Goal: Download file/media

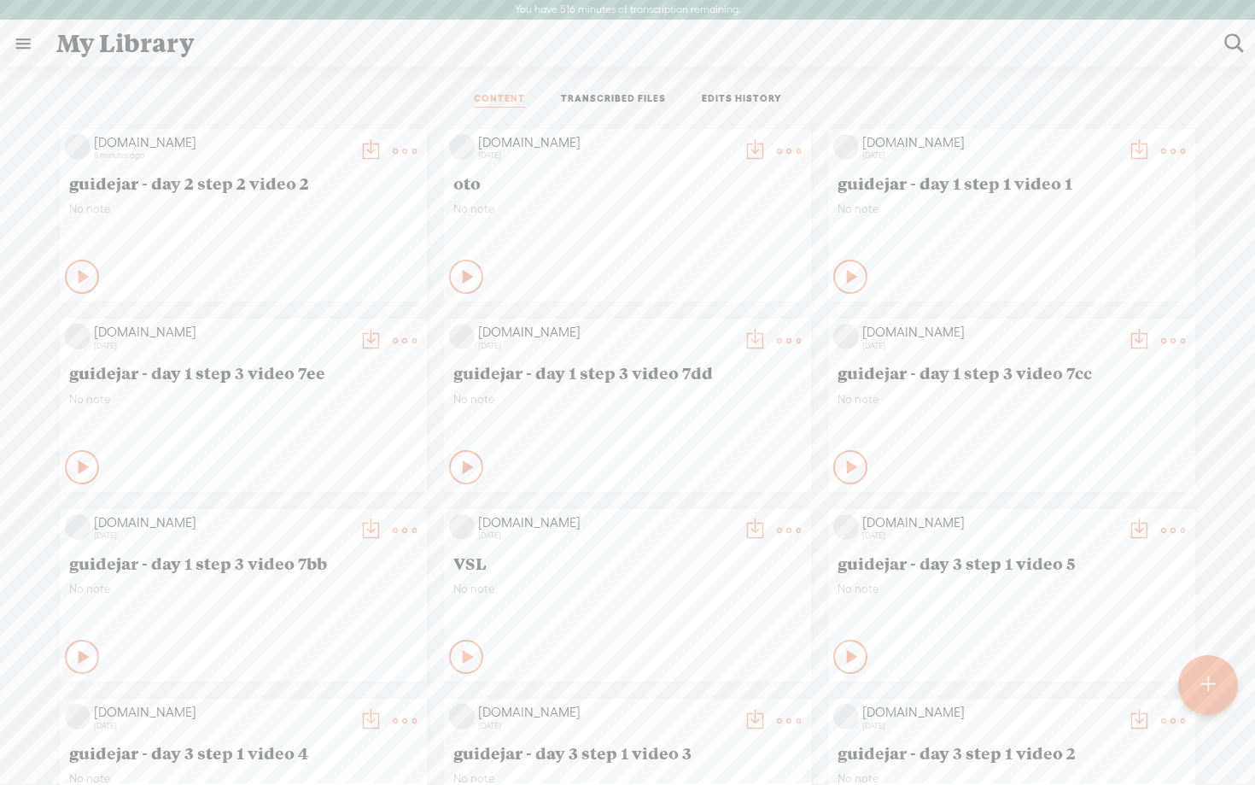
drag, startPoint x: 321, startPoint y: 184, endPoint x: 138, endPoint y: 178, distance: 182.8
click at [138, 178] on span "guidejar - day 2 step 2 video 2" at bounding box center [243, 182] width 348 height 20
click at [1215, 692] on div at bounding box center [1208, 685] width 60 height 60
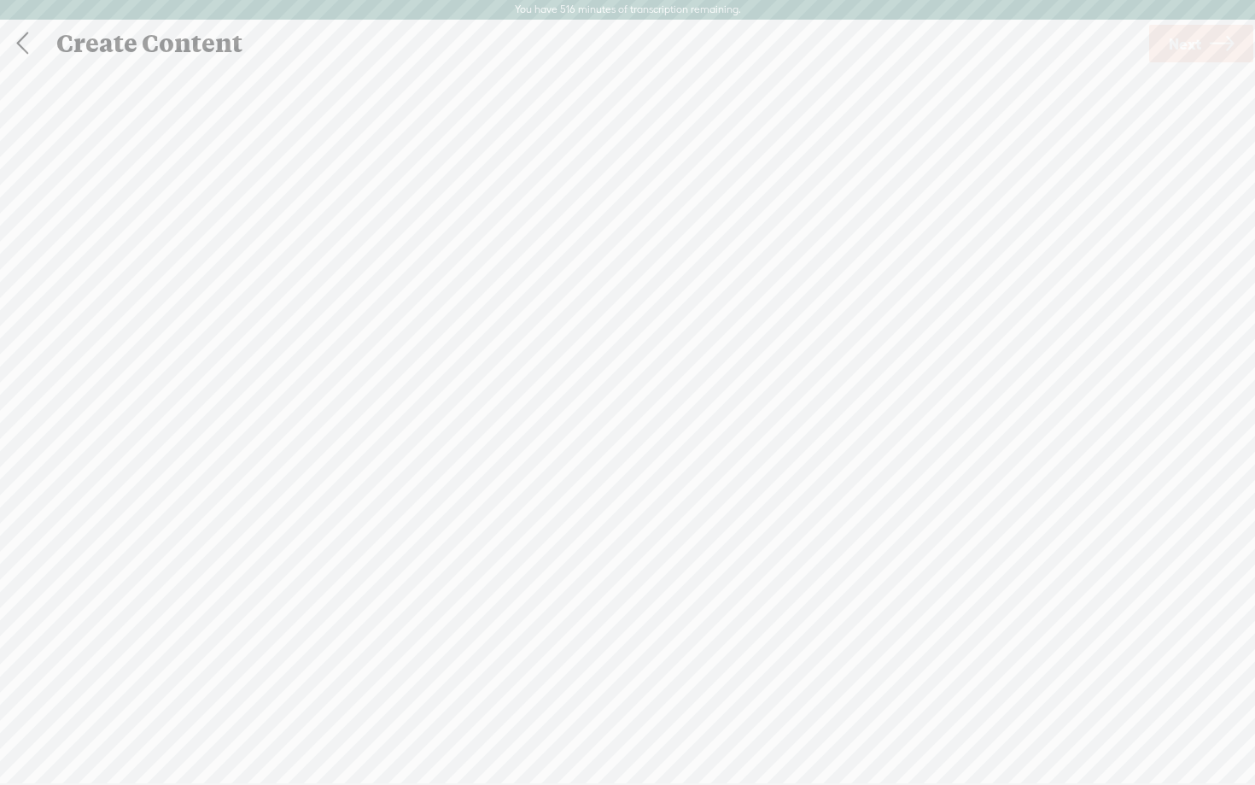
scroll to position [1, 0]
click at [606, 472] on span "Click to browse , or drag & drop your audio or video file here (File duration m…" at bounding box center [627, 481] width 371 height 49
click at [1197, 33] on span "Next" at bounding box center [1185, 43] width 32 height 44
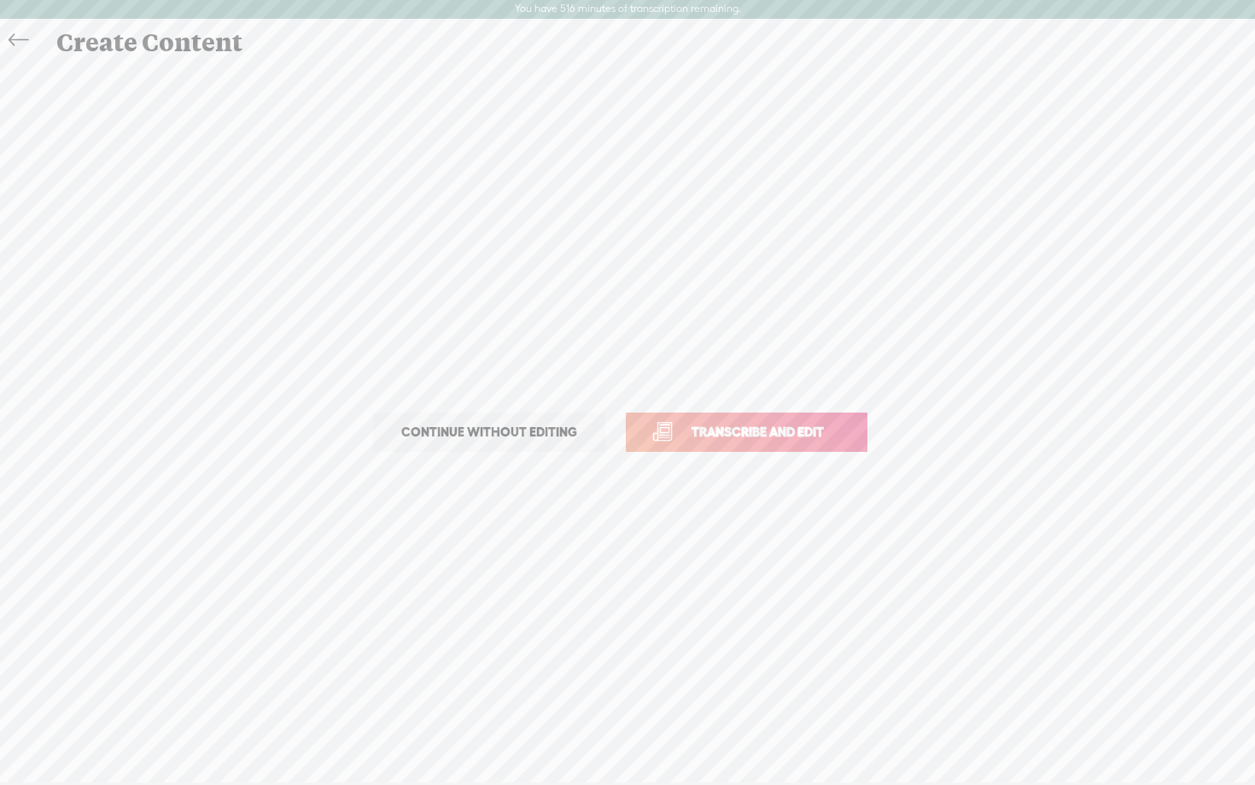
click at [733, 419] on link "Transcribe and edit" at bounding box center [747, 431] width 242 height 39
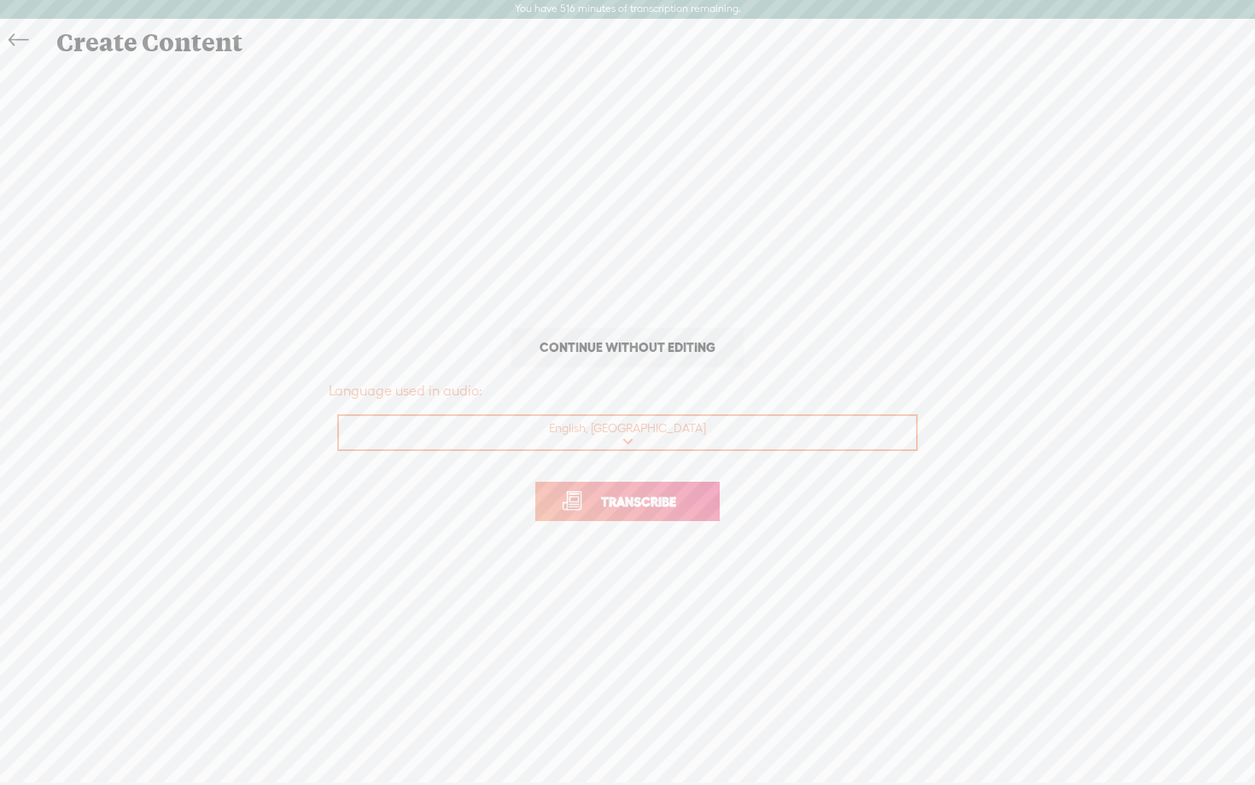
click at [633, 498] on span "Transcribe" at bounding box center [638, 502] width 111 height 20
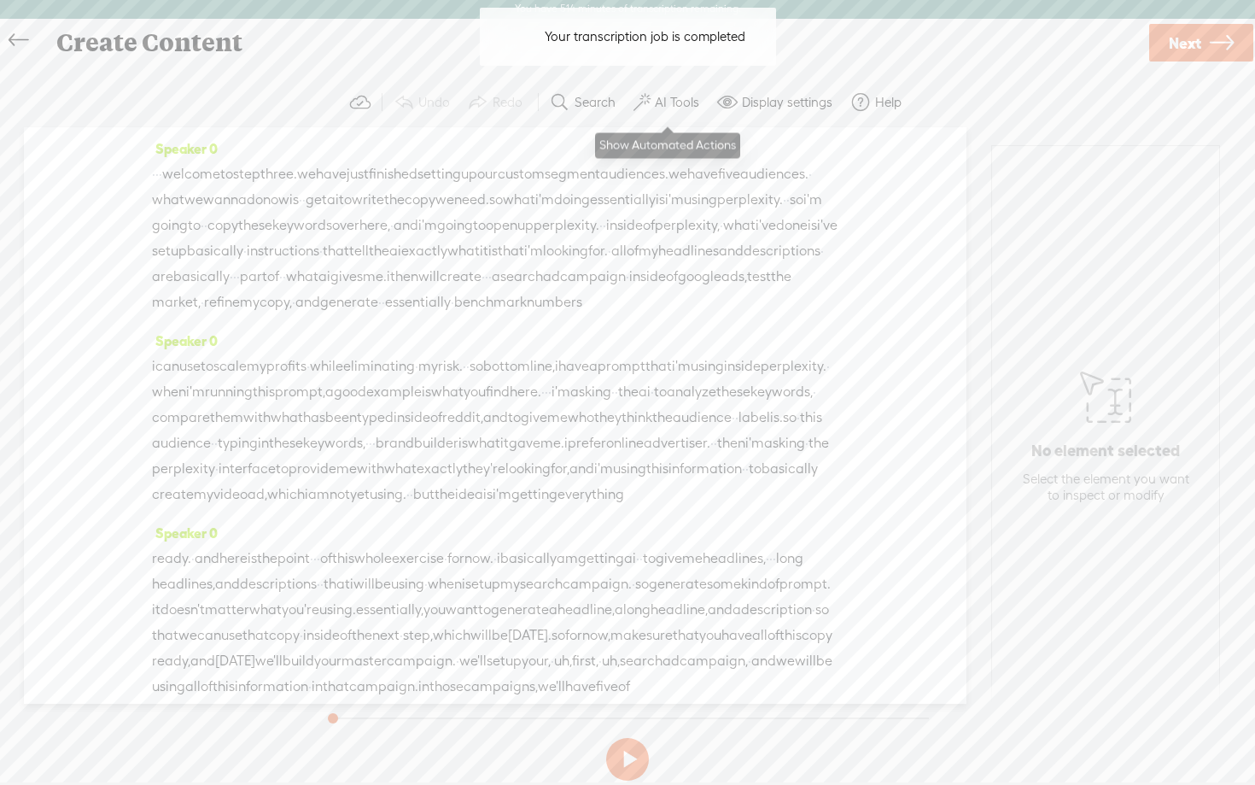
click at [668, 104] on label "AI Tools" at bounding box center [677, 102] width 44 height 17
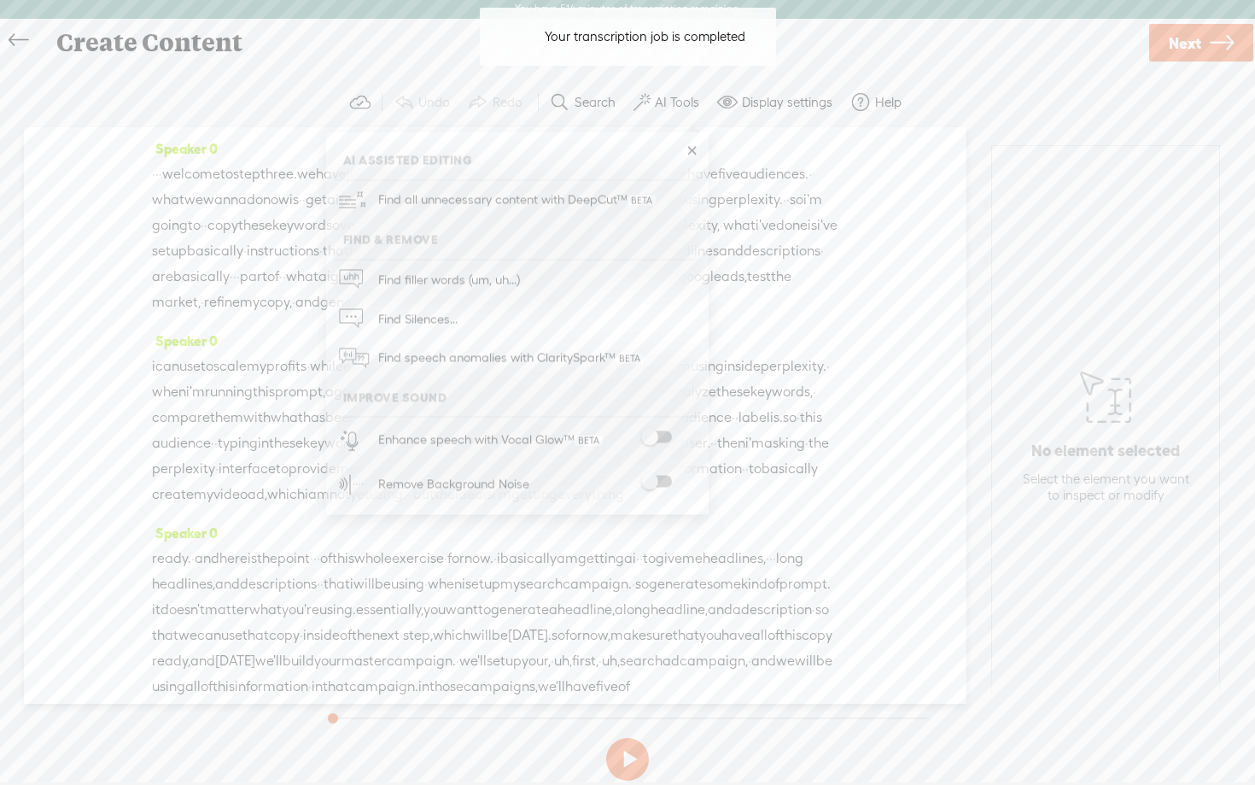
click at [666, 431] on span at bounding box center [656, 437] width 31 height 12
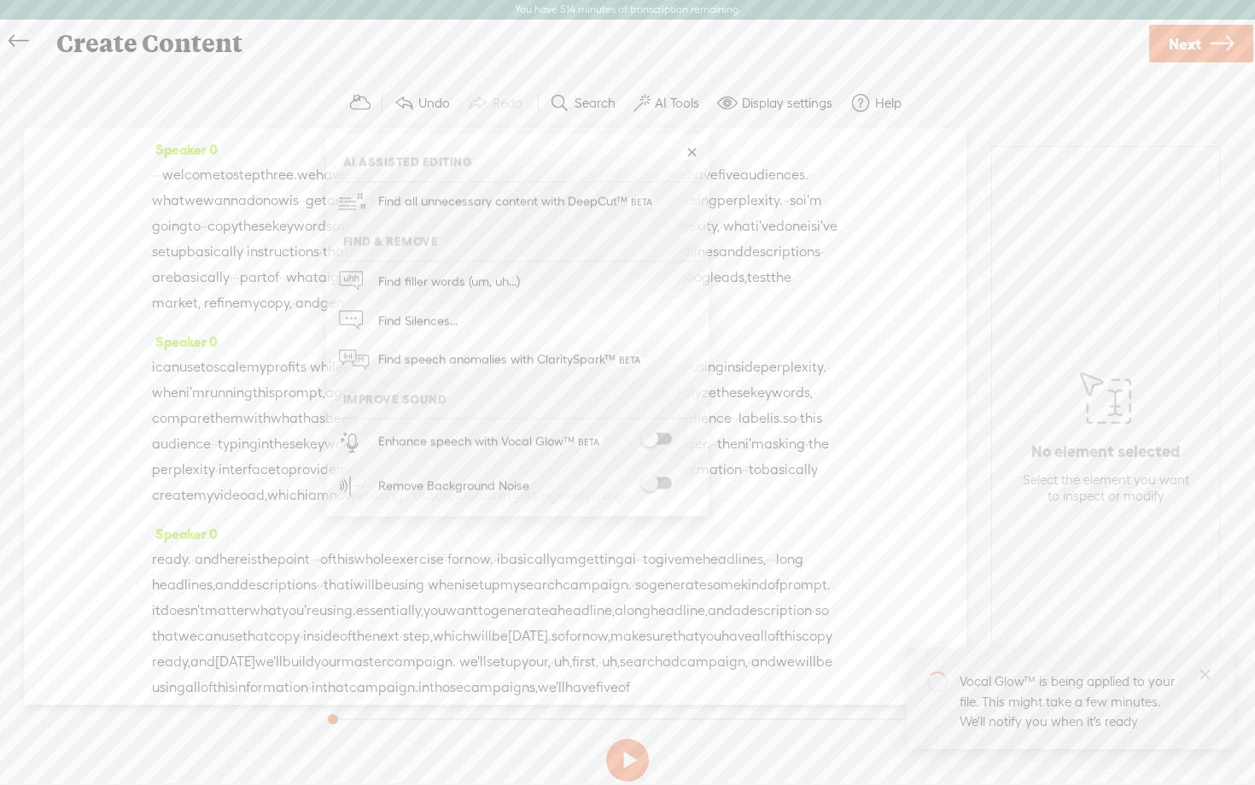
click at [662, 478] on span at bounding box center [656, 483] width 31 height 12
click at [1217, 55] on icon at bounding box center [1222, 44] width 24 height 44
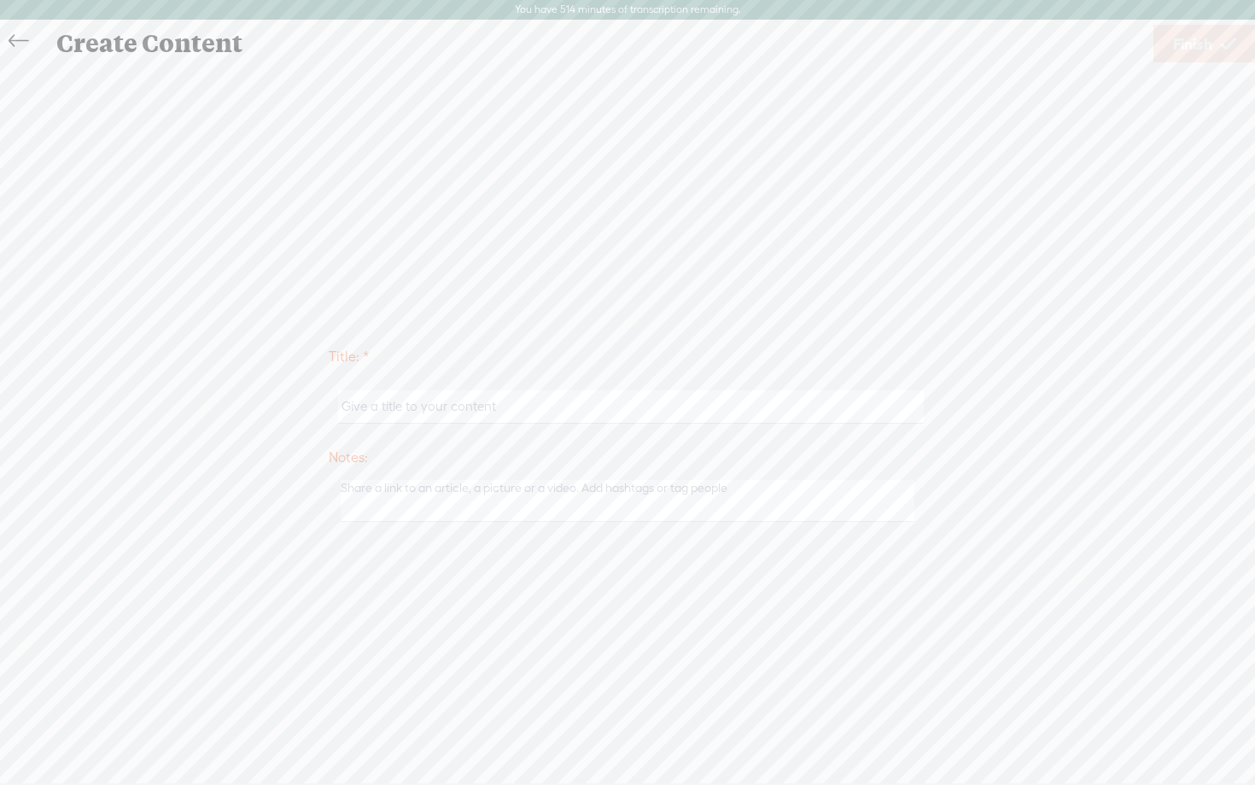
click at [566, 397] on input "text" at bounding box center [630, 406] width 585 height 33
click at [550, 413] on input "text" at bounding box center [630, 406] width 585 height 33
click at [421, 408] on input "text" at bounding box center [630, 406] width 585 height 33
click at [430, 406] on input "guidejar - day 1 step 2 video 18" at bounding box center [630, 406] width 585 height 33
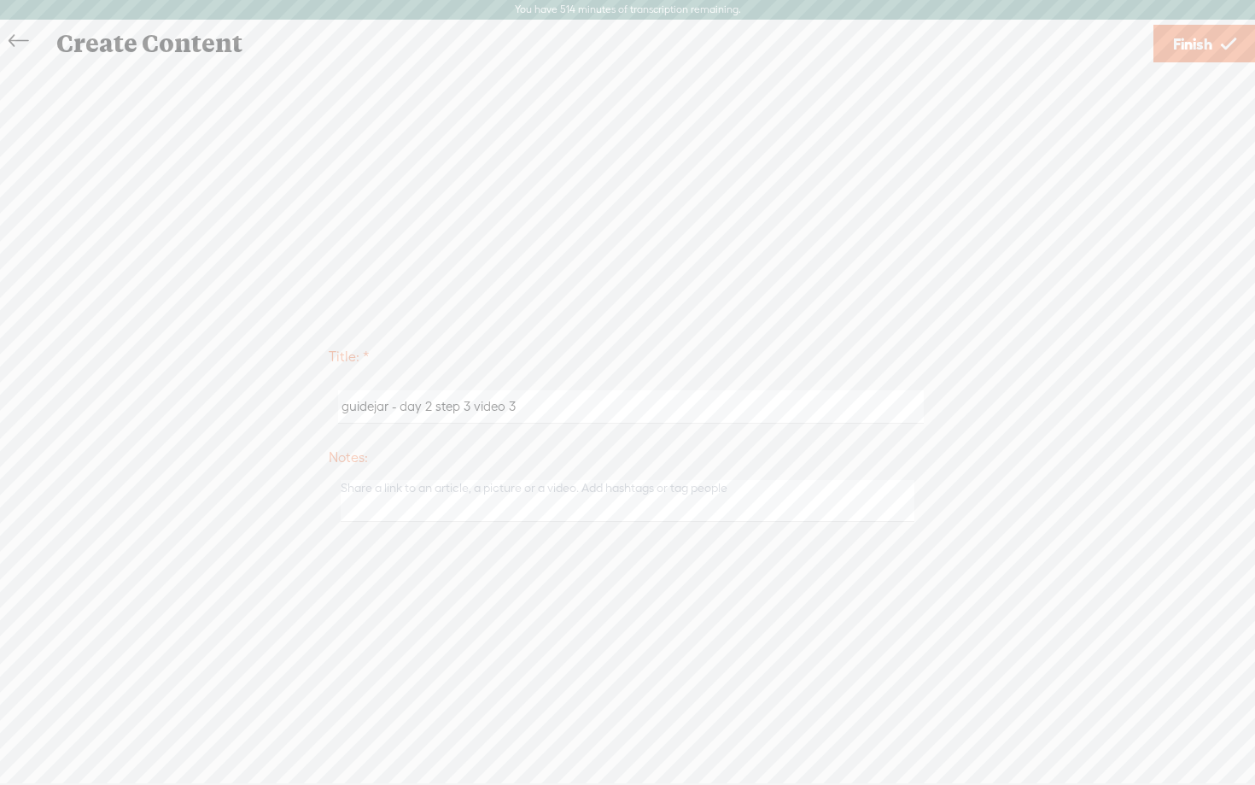
type input "guidejar - day 2 step 3 video 3"
click at [1205, 54] on span "Finish" at bounding box center [1192, 44] width 39 height 44
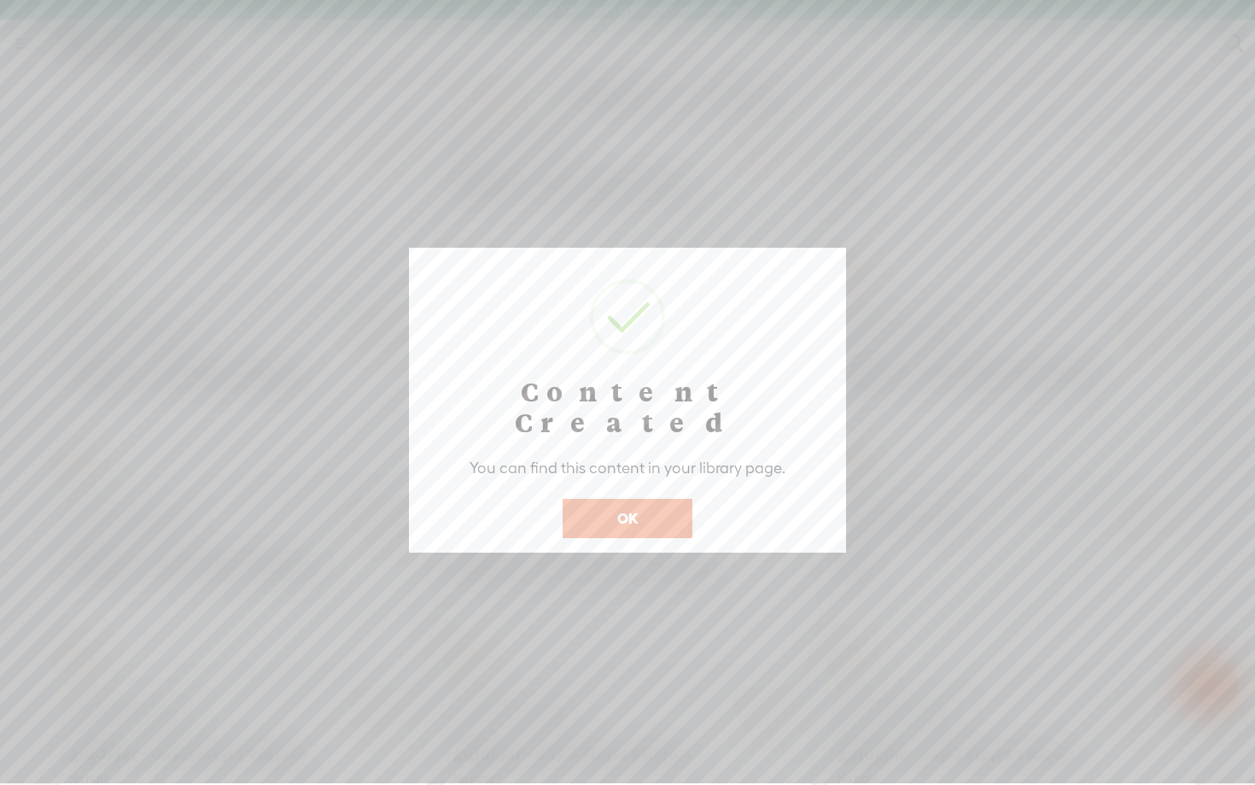
click at [627, 499] on button "OK" at bounding box center [628, 518] width 130 height 39
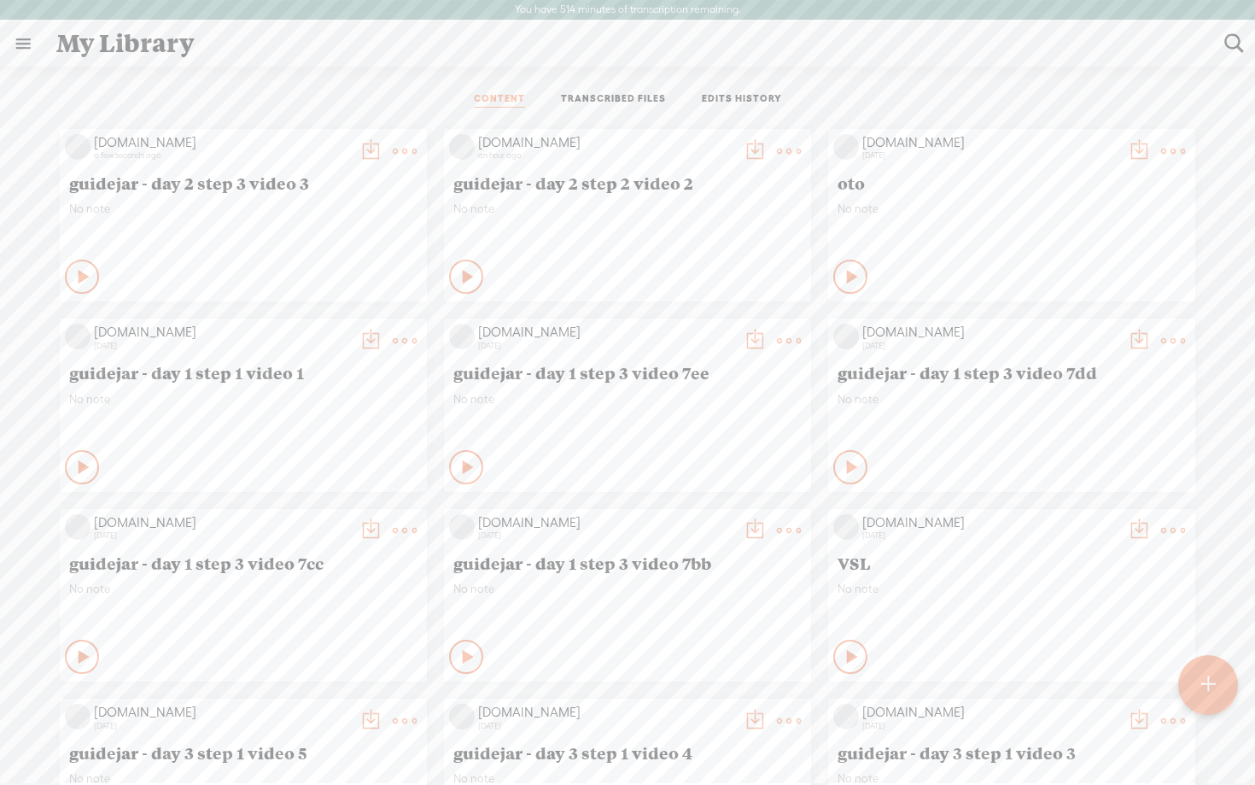
click at [366, 149] on t at bounding box center [371, 151] width 24 height 24
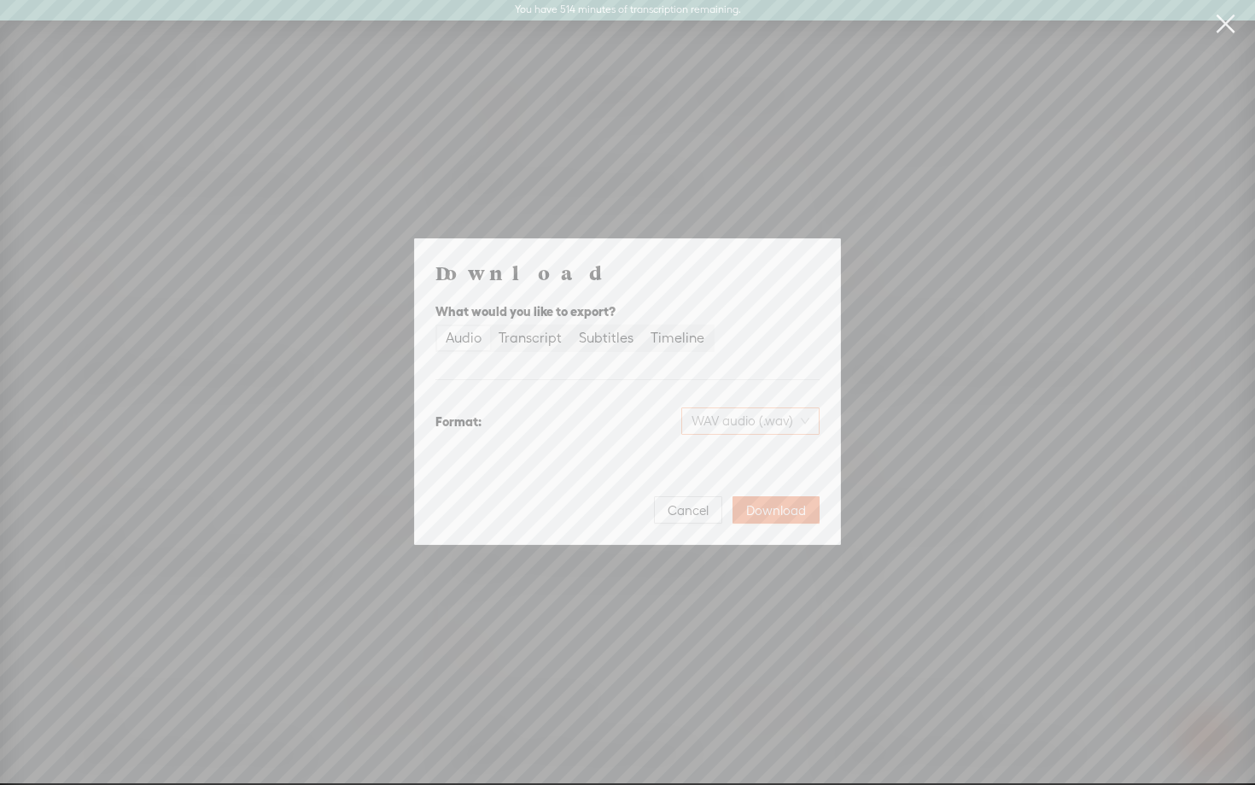
click at [718, 429] on span "WAV audio (.wav)" at bounding box center [751, 421] width 118 height 26
click at [714, 473] on div "Best for sharing, small file size" at bounding box center [736, 476] width 139 height 14
click at [777, 513] on span "Download" at bounding box center [776, 510] width 60 height 17
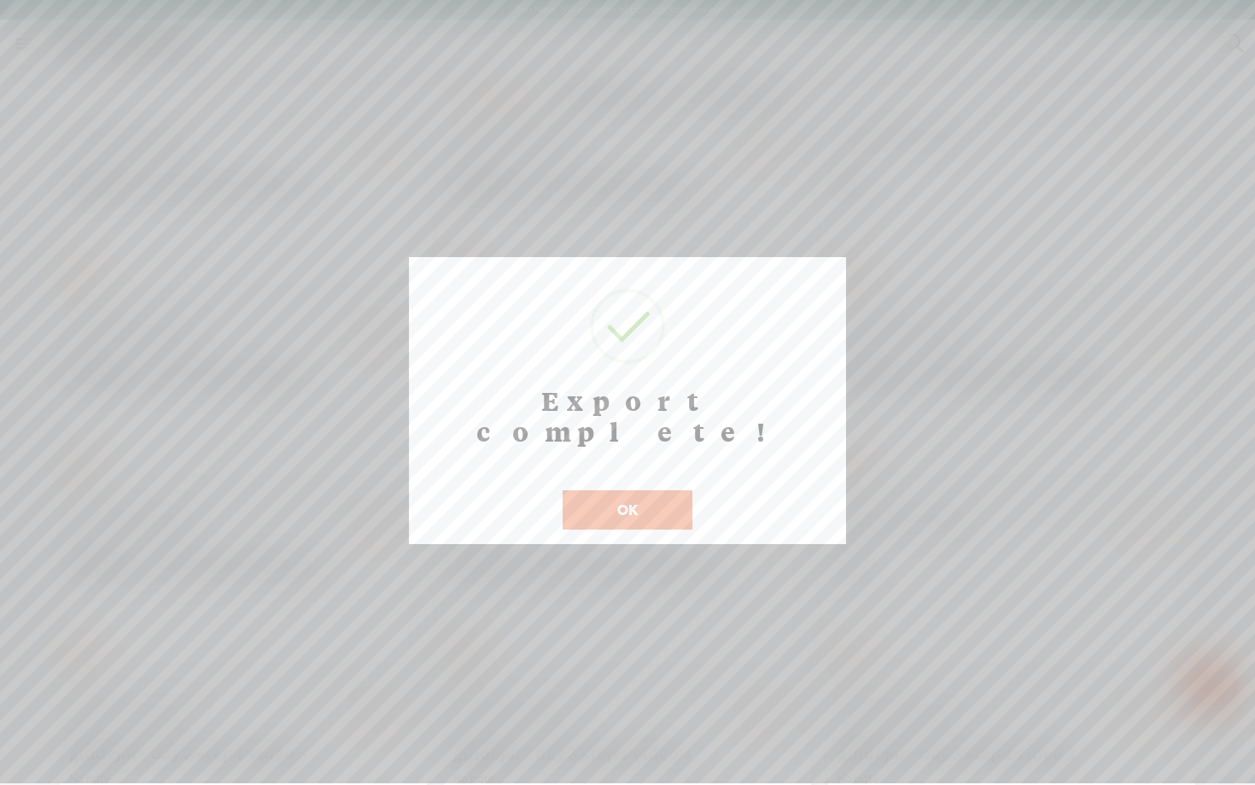
click at [643, 490] on button "OK" at bounding box center [628, 509] width 130 height 39
